Goal: Information Seeking & Learning: Learn about a topic

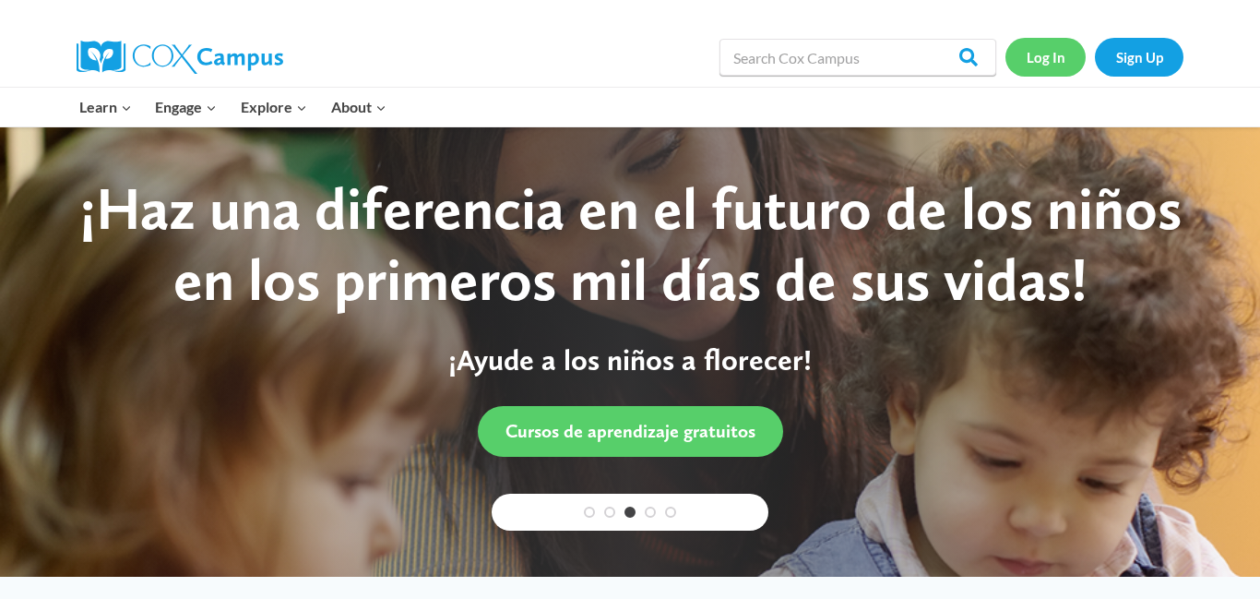
click at [1060, 65] on link "Log In" at bounding box center [1045, 57] width 80 height 38
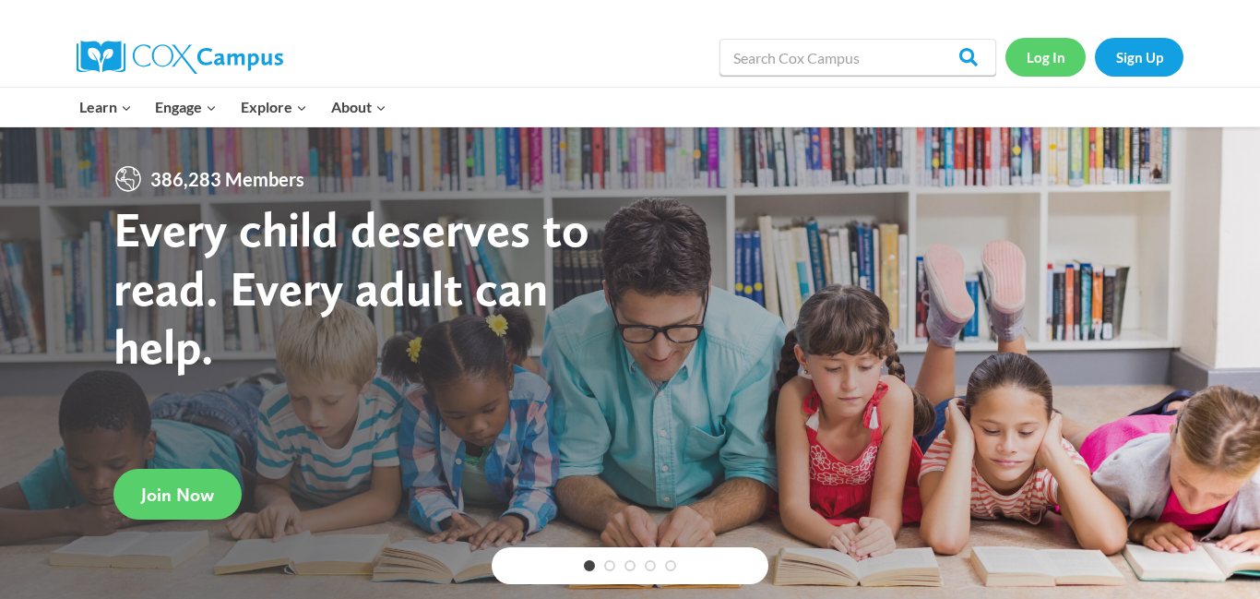
click at [1035, 68] on link "Log In" at bounding box center [1045, 57] width 80 height 38
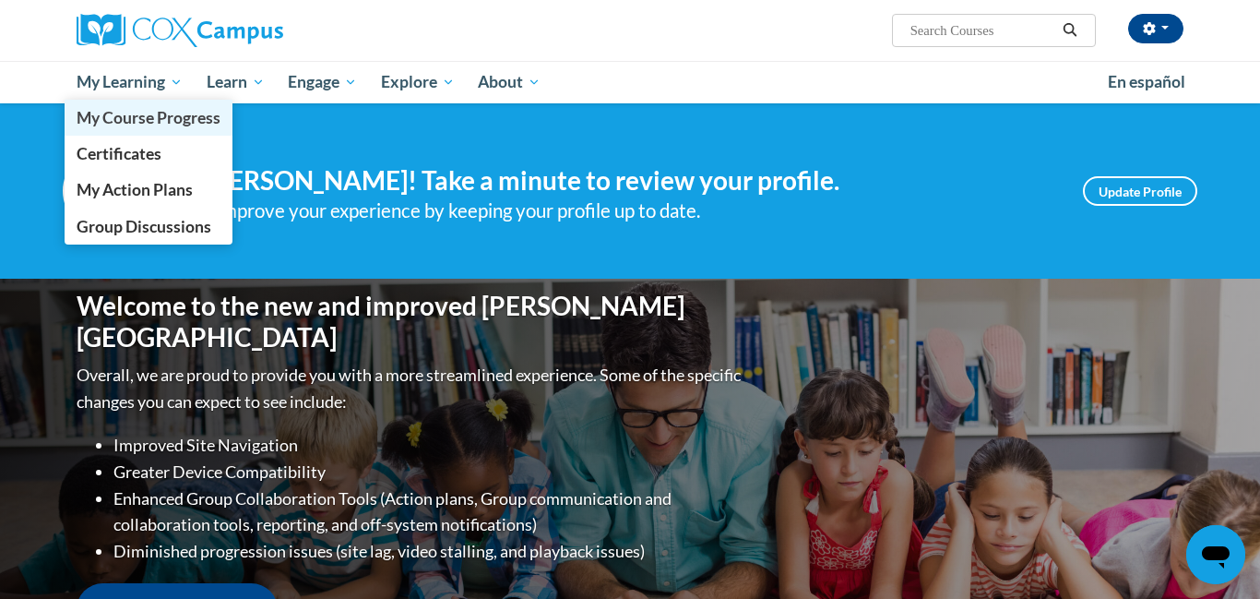
drag, startPoint x: 119, startPoint y: 82, endPoint x: 125, endPoint y: 102, distance: 21.0
click at [120, 84] on span "My Learning" at bounding box center [130, 82] width 106 height 22
click at [124, 123] on span "My Course Progress" at bounding box center [149, 117] width 144 height 19
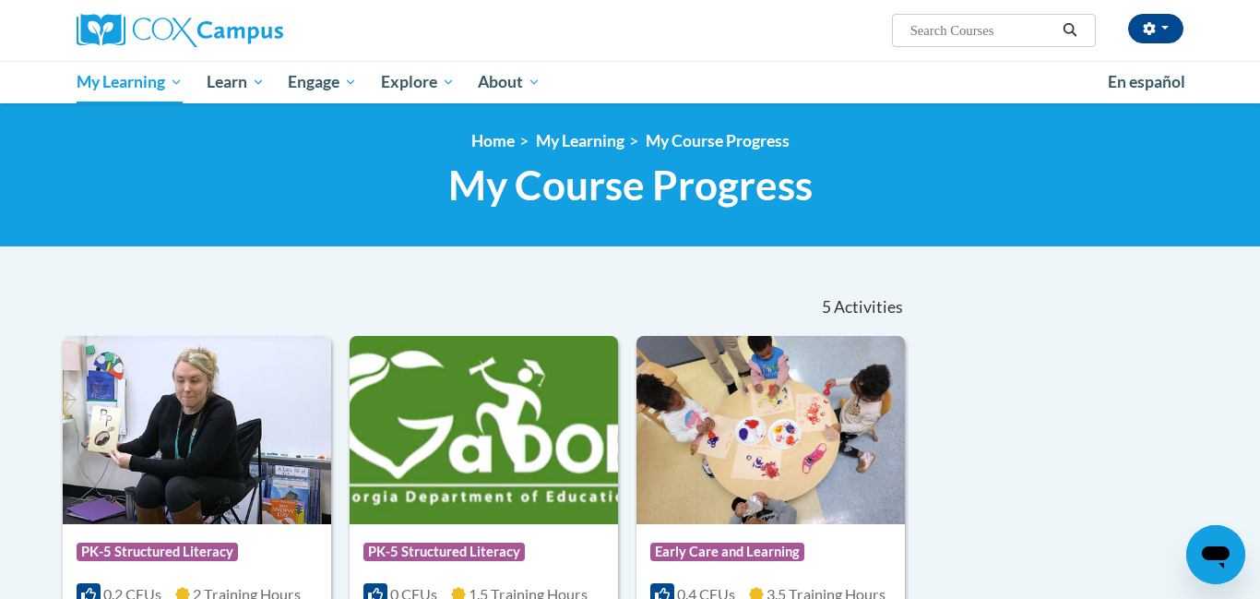
click at [252, 300] on nav "«« « 1-5 » »» 5 Activities CEUs" at bounding box center [485, 307] width 872 height 57
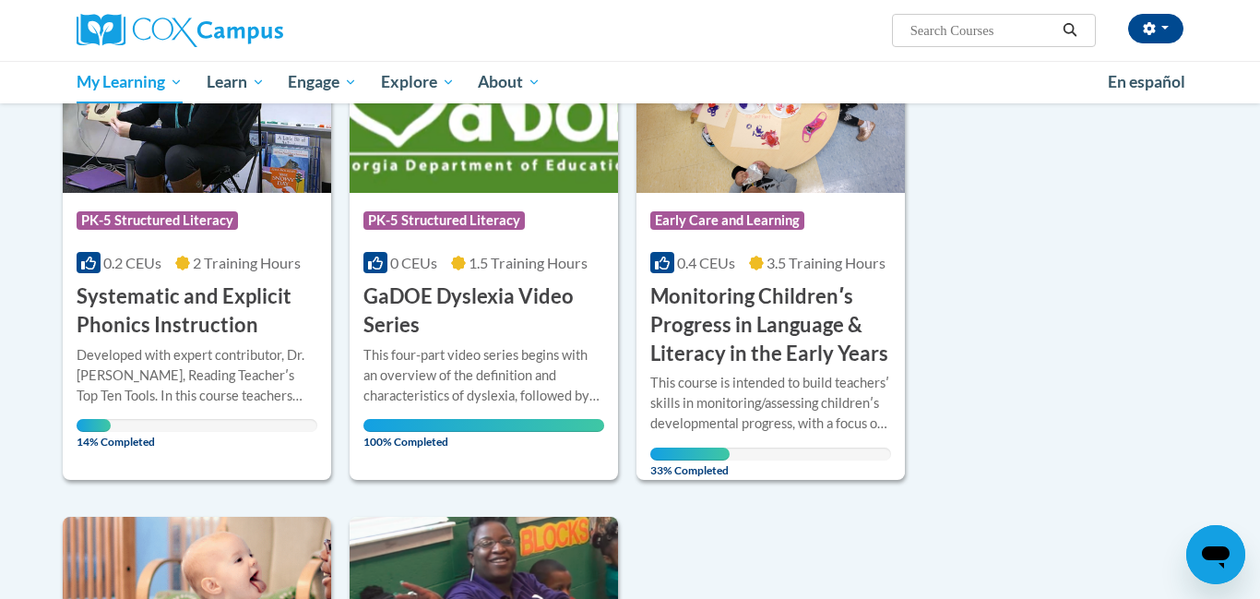
scroll to position [332, 0]
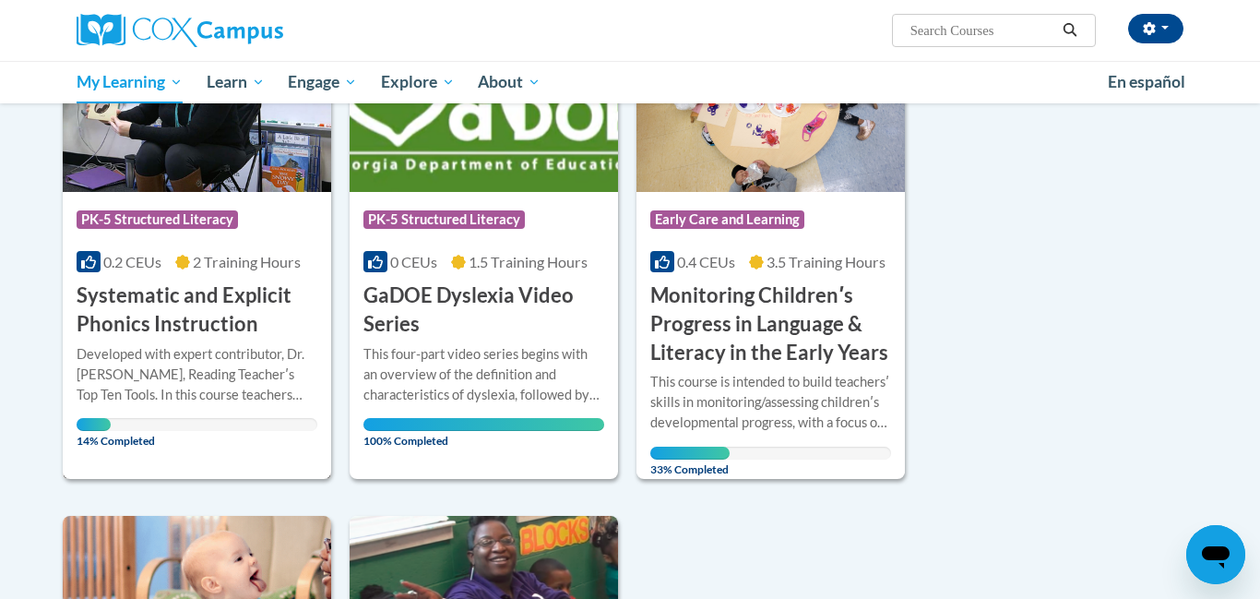
click at [167, 324] on h3 "Systematic and Explicit Phonics Instruction" at bounding box center [197, 309] width 241 height 57
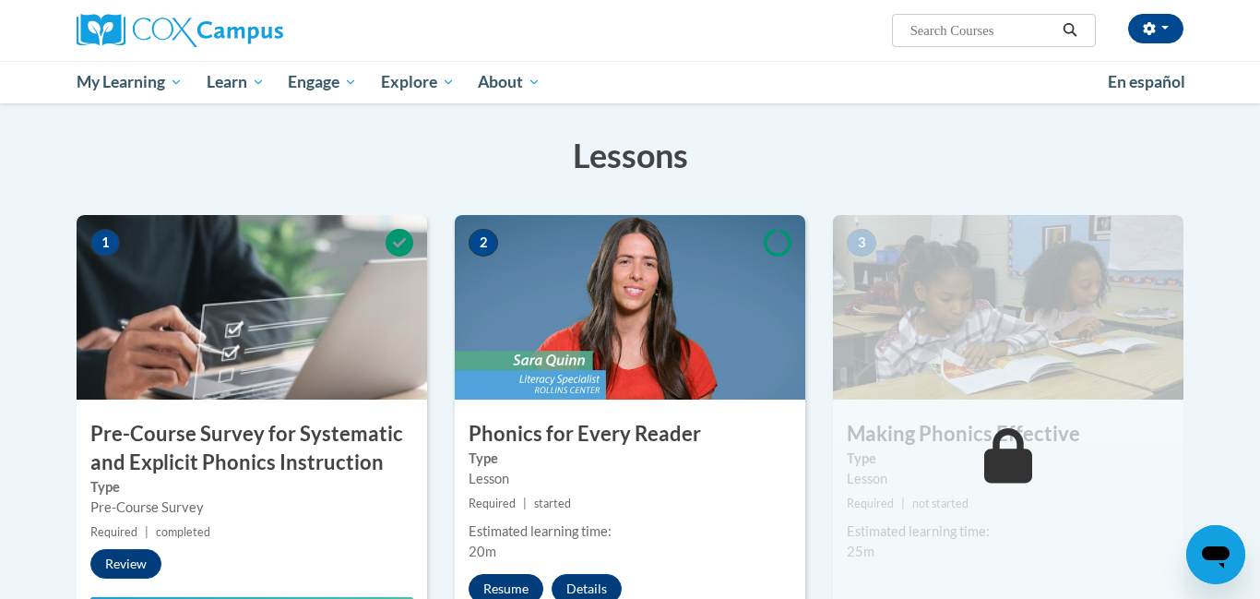
scroll to position [258, 0]
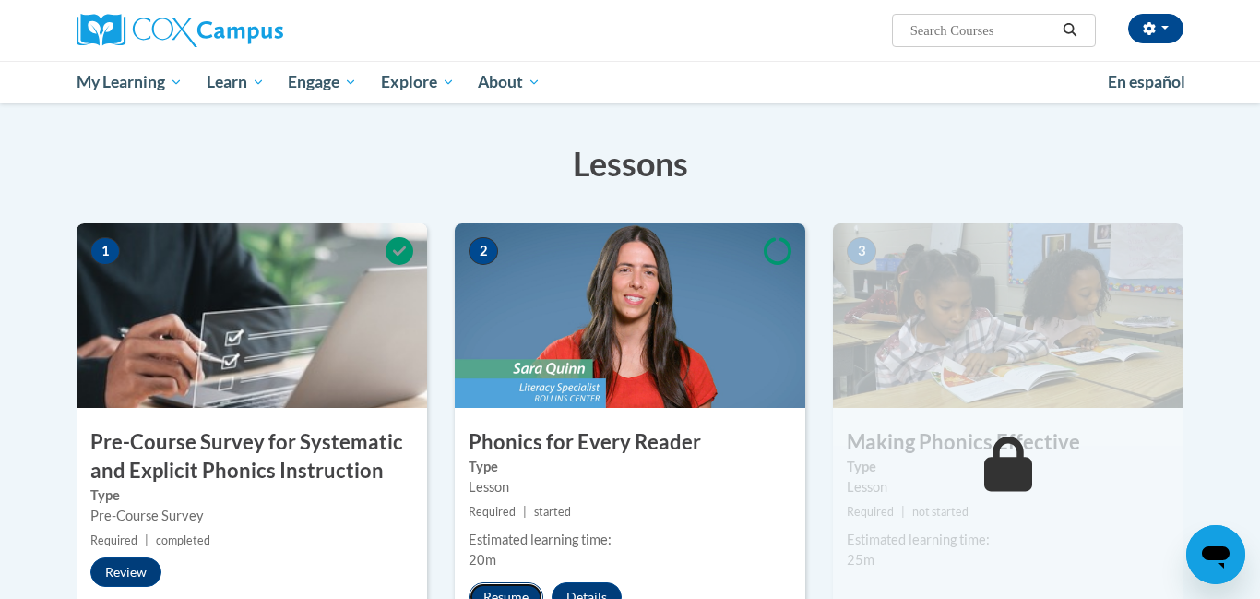
click at [501, 592] on button "Resume" at bounding box center [506, 597] width 75 height 30
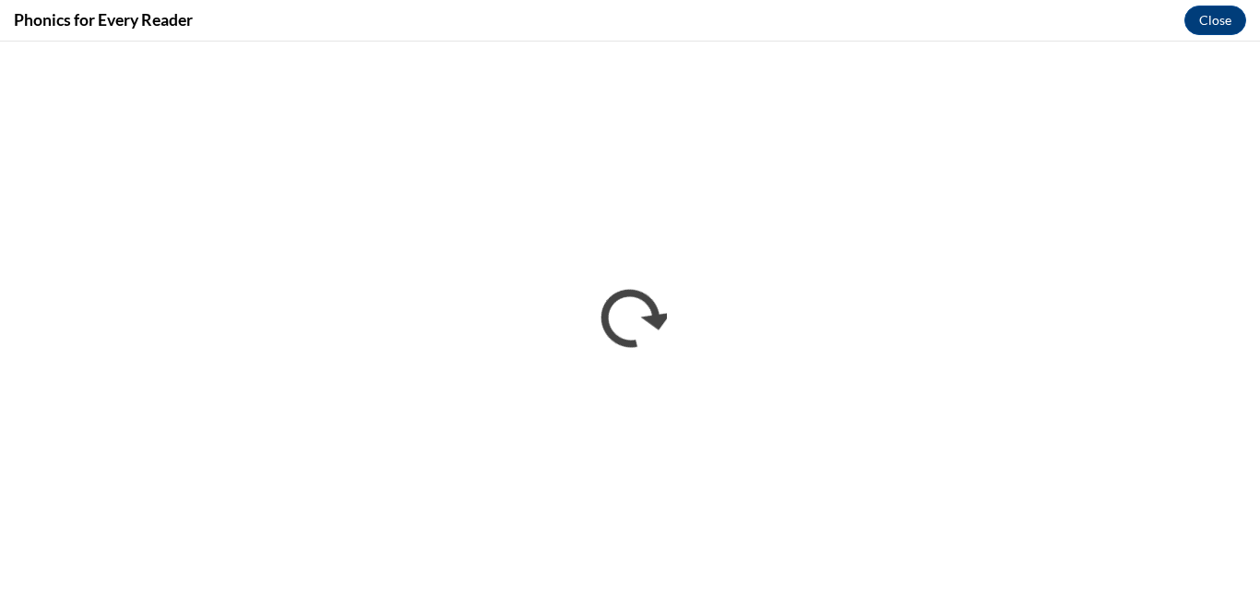
scroll to position [0, 0]
click at [846, 8] on div "Phonics for Every Reader Close" at bounding box center [630, 21] width 1260 height 42
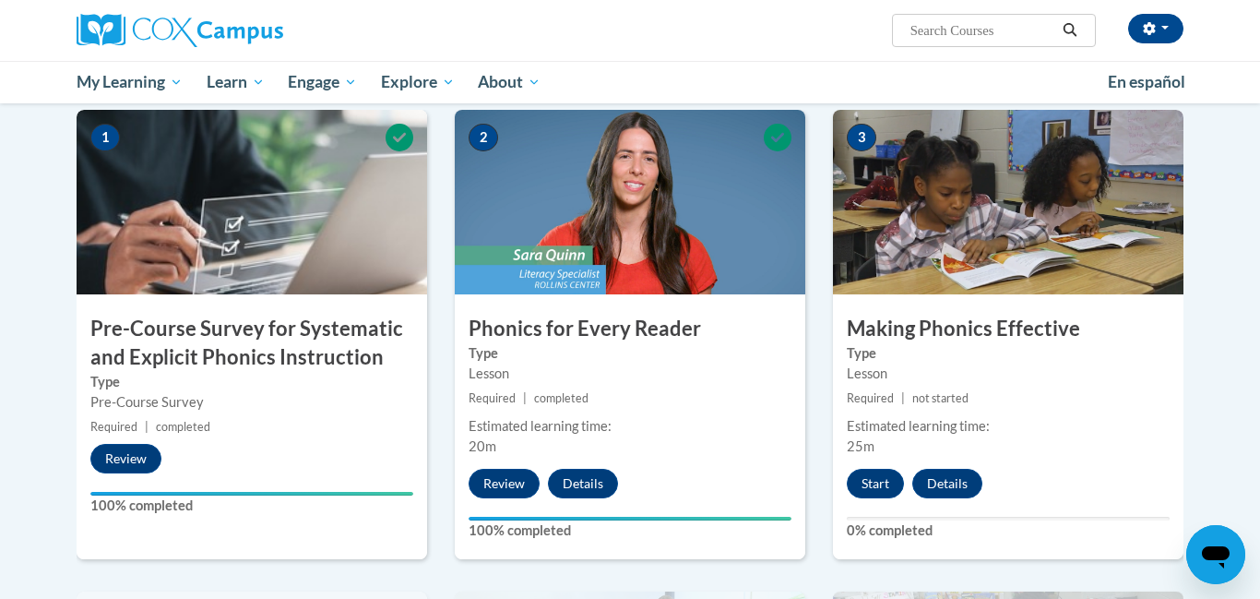
scroll to position [369, 0]
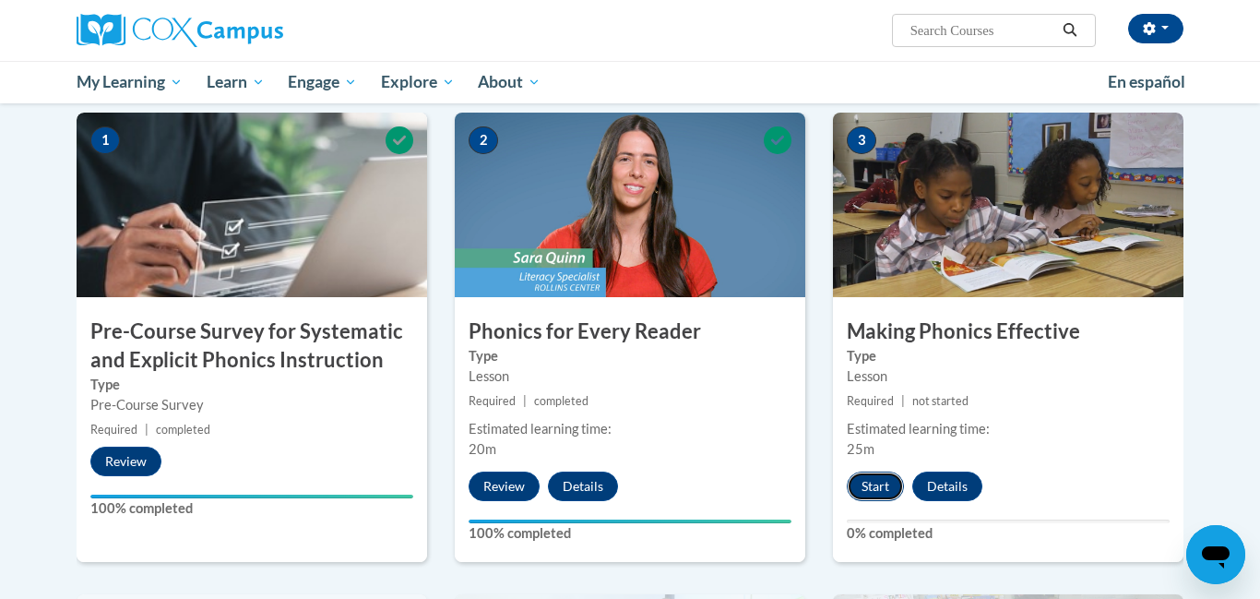
click at [888, 494] on button "Start" at bounding box center [875, 486] width 57 height 30
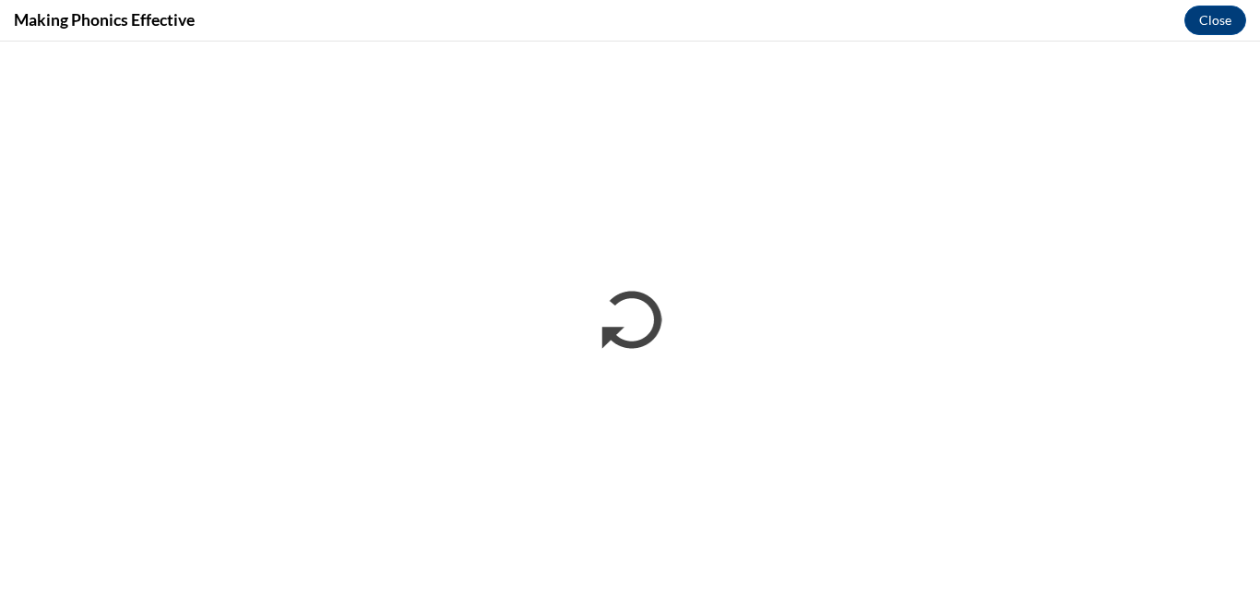
scroll to position [0, 0]
